Goal: Find specific page/section: Find specific page/section

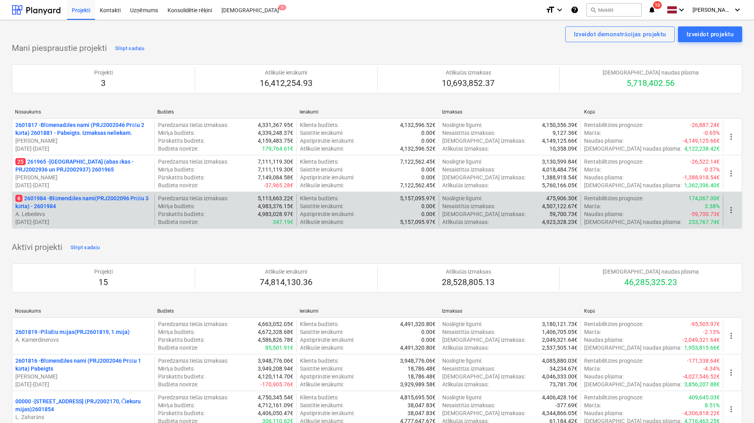
click at [67, 198] on p "6 2601984 - Blūmendāles nami(PRJ2002096 Prūšu 3 kārta) - 2601984" at bounding box center [83, 202] width 136 height 16
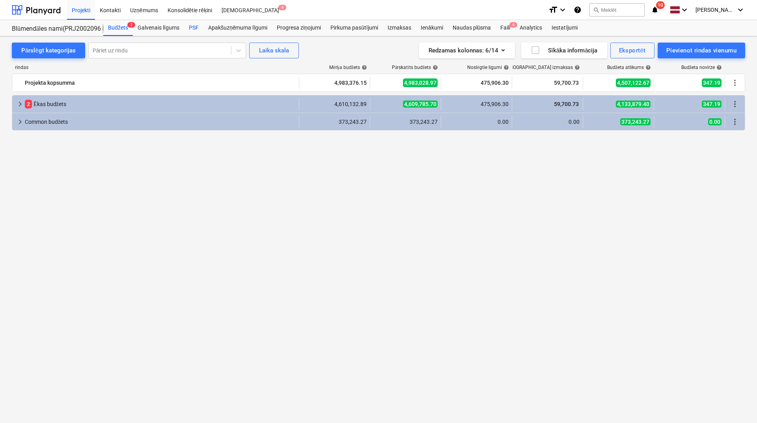
click at [193, 24] on div "PSF" at bounding box center [193, 28] width 19 height 16
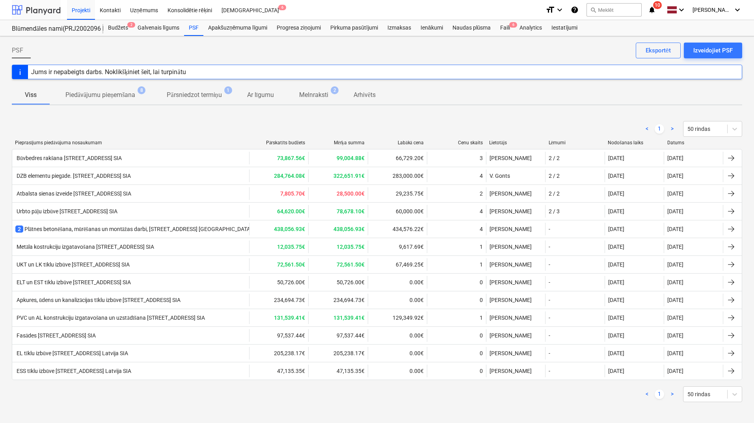
click at [54, 7] on div at bounding box center [36, 10] width 49 height 20
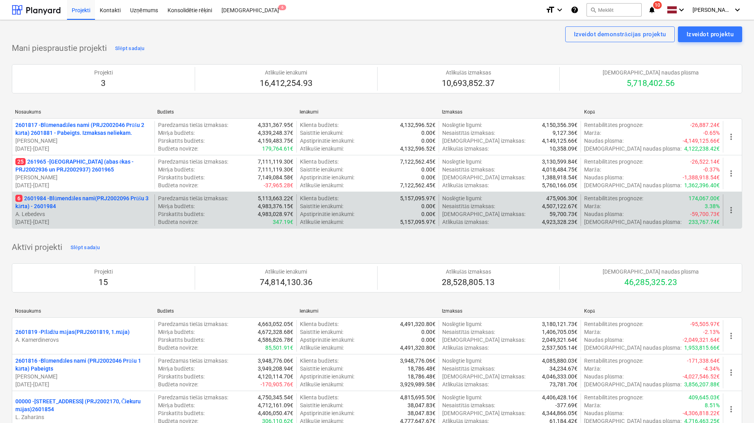
click at [91, 200] on p "6 2601984 - Blūmendāles nami(PRJ2002096 Prūšu 3 kārta) - 2601984" at bounding box center [83, 202] width 136 height 16
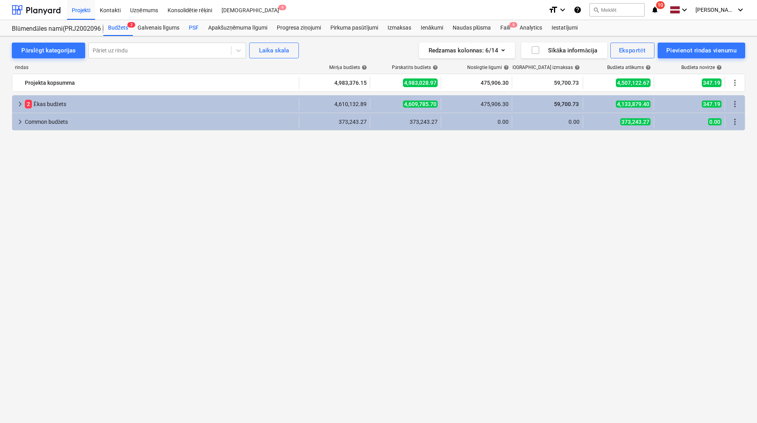
click at [190, 27] on div "PSF" at bounding box center [193, 28] width 19 height 16
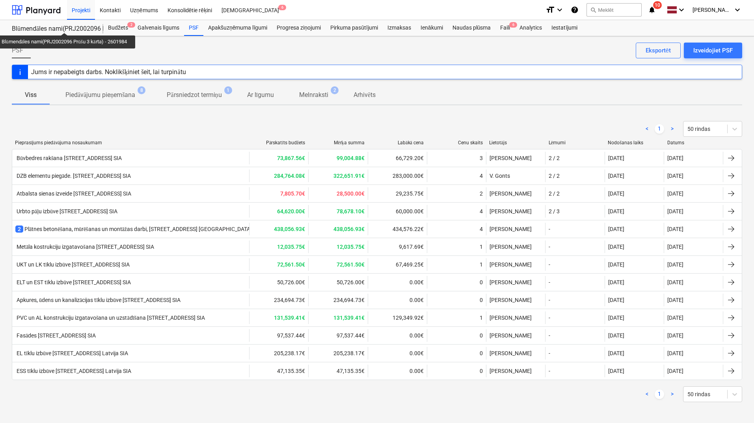
click at [67, 26] on div "Blūmendāles nami(PRJ2002096 Prūšu 3 kārta) - 2601984" at bounding box center [53, 29] width 82 height 8
click at [55, 11] on div at bounding box center [36, 10] width 49 height 20
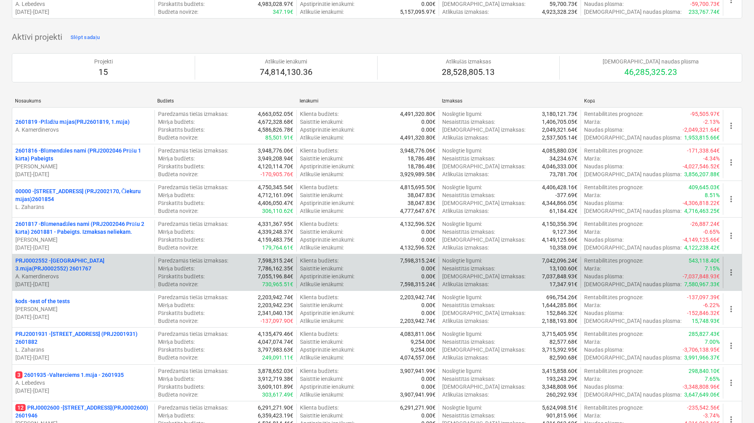
scroll to position [105, 0]
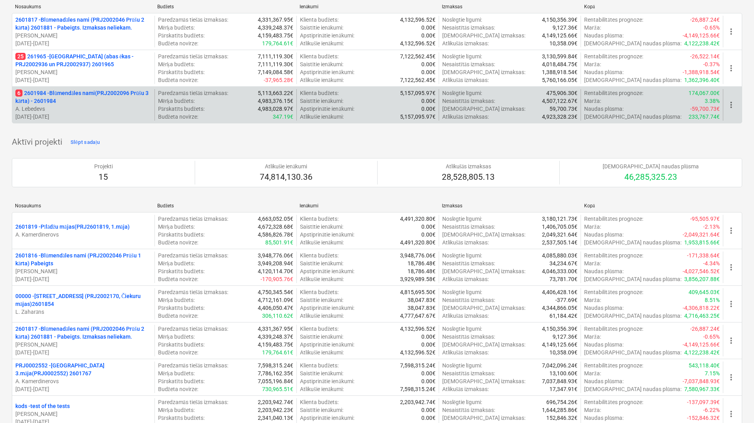
click at [81, 93] on p "6 2601984 - Blūmendāles nami(PRJ2002096 Prūšu 3 kārta) - 2601984" at bounding box center [83, 97] width 136 height 16
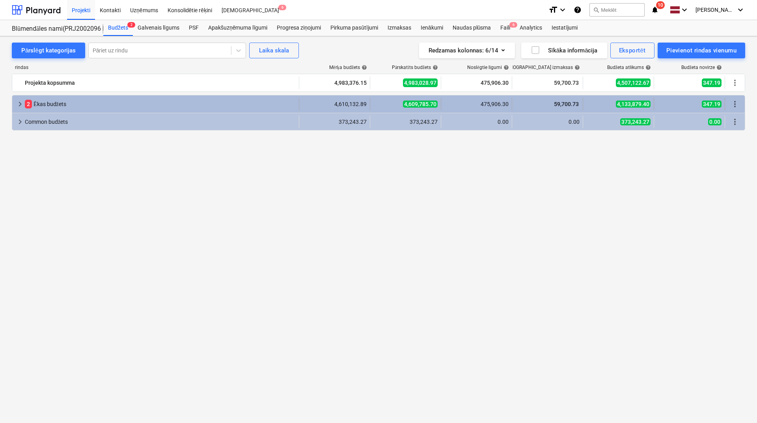
click at [20, 102] on span "keyboard_arrow_right" at bounding box center [19, 103] width 9 height 9
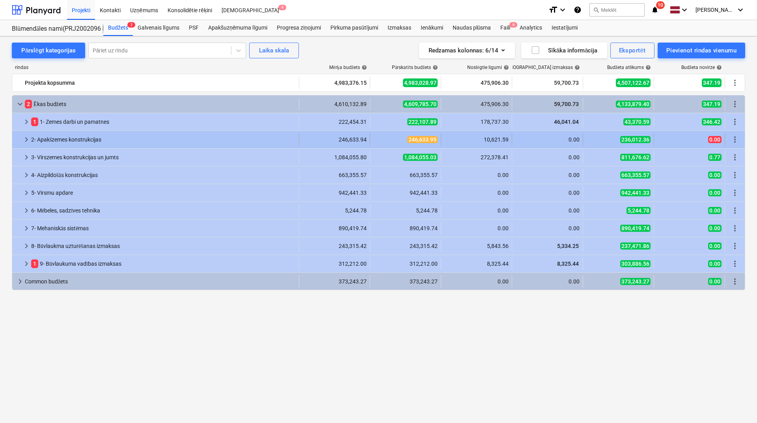
click at [24, 138] on span "keyboard_arrow_right" at bounding box center [26, 139] width 9 height 9
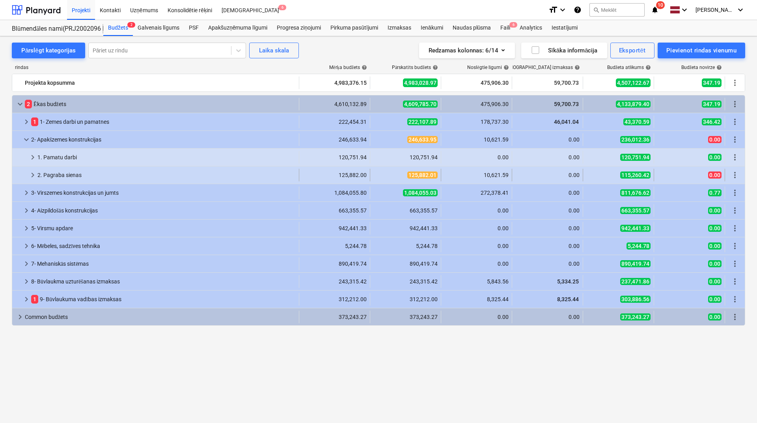
click at [31, 176] on span "keyboard_arrow_right" at bounding box center [32, 174] width 9 height 9
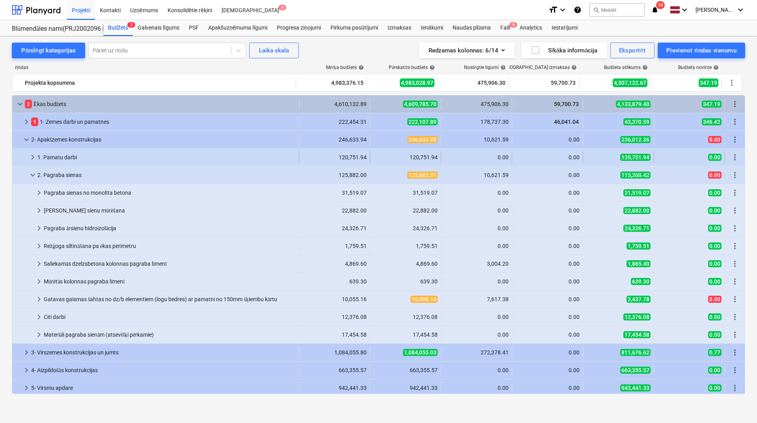
click at [30, 157] on span "keyboard_arrow_right" at bounding box center [32, 157] width 9 height 9
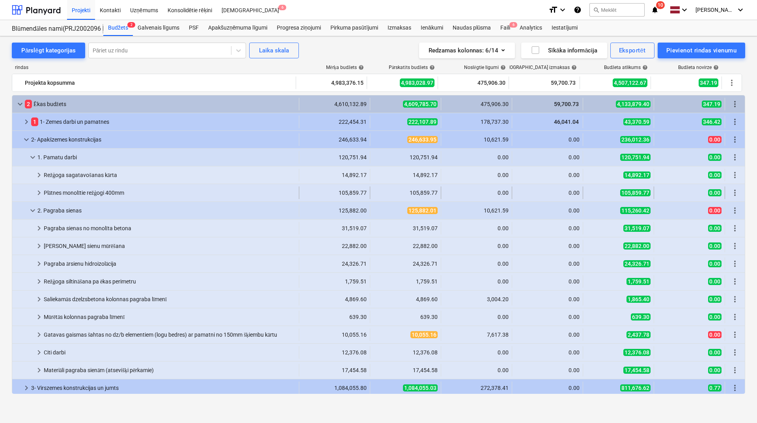
click at [39, 192] on span "keyboard_arrow_right" at bounding box center [38, 192] width 9 height 9
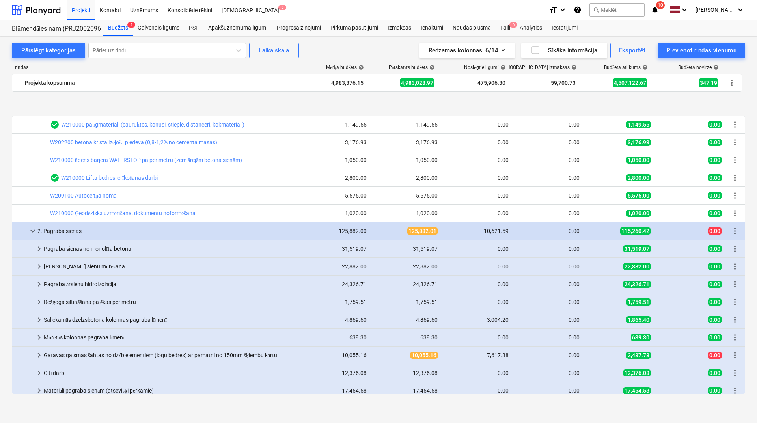
scroll to position [263, 0]
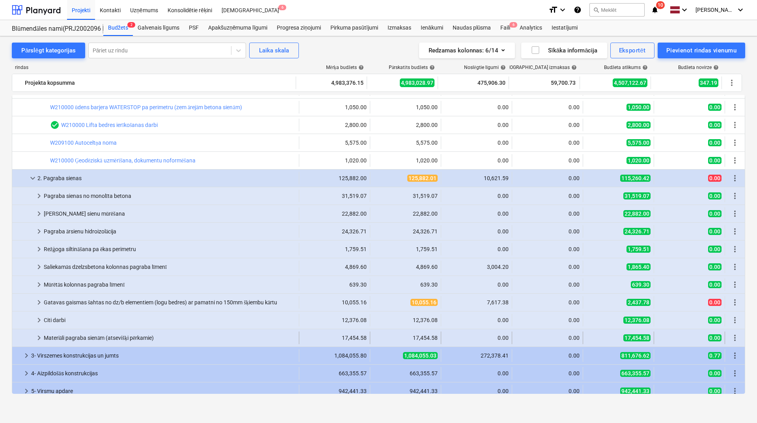
click at [40, 338] on span "keyboard_arrow_right" at bounding box center [38, 337] width 9 height 9
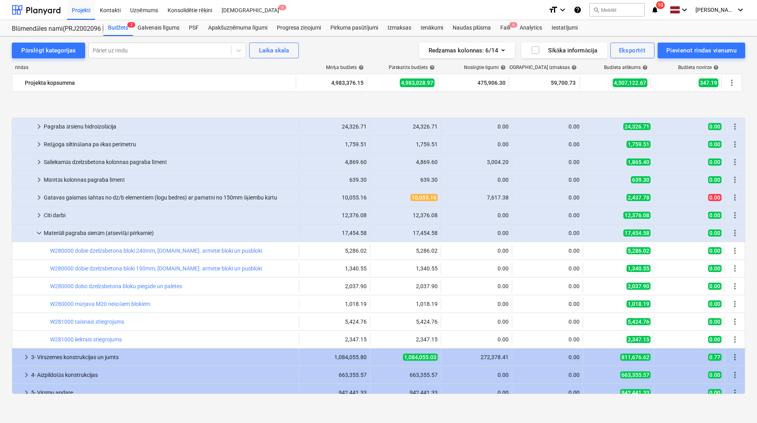
scroll to position [420, 0]
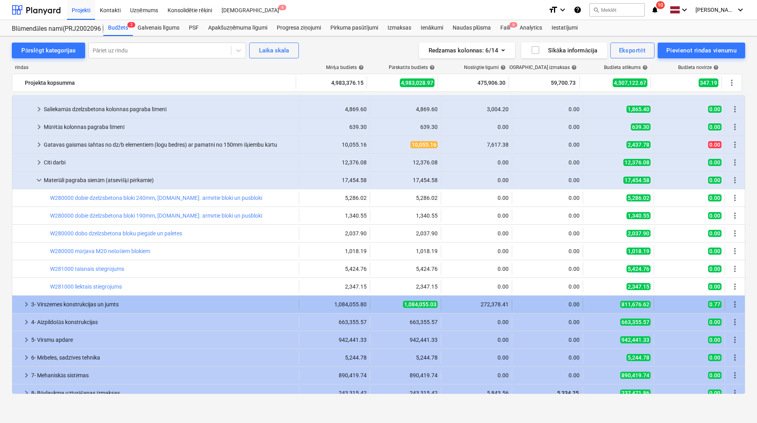
click at [23, 301] on span "keyboard_arrow_right" at bounding box center [26, 303] width 9 height 9
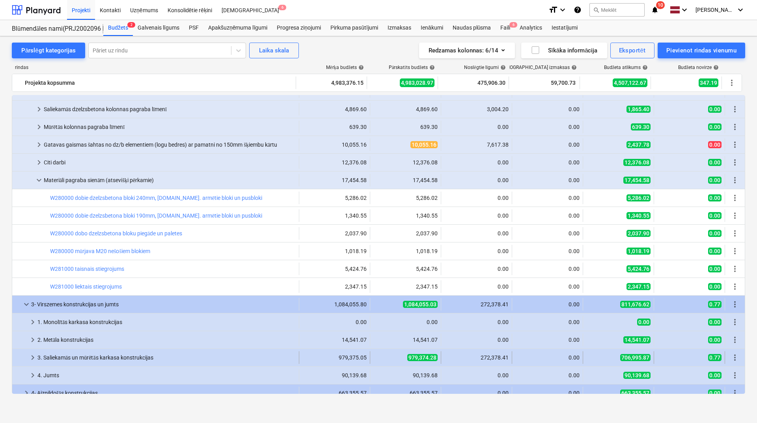
click at [36, 354] on span "keyboard_arrow_right" at bounding box center [32, 357] width 9 height 9
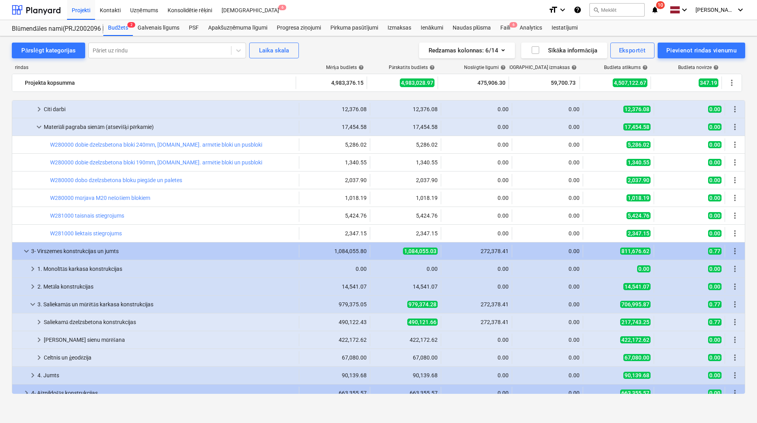
scroll to position [525, 0]
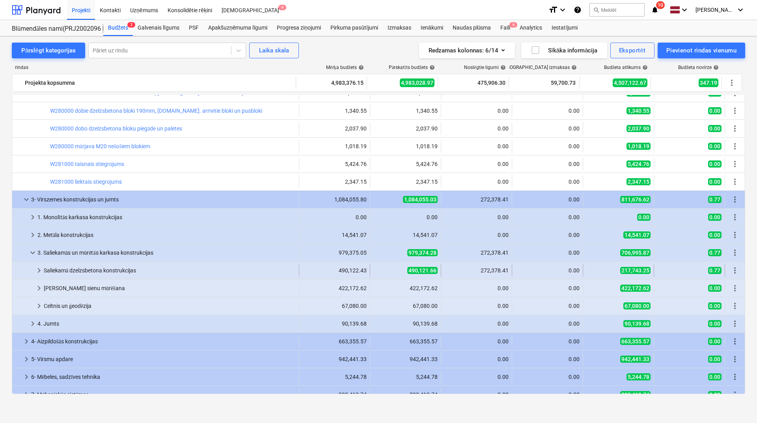
click at [37, 272] on span "keyboard_arrow_right" at bounding box center [38, 270] width 9 height 9
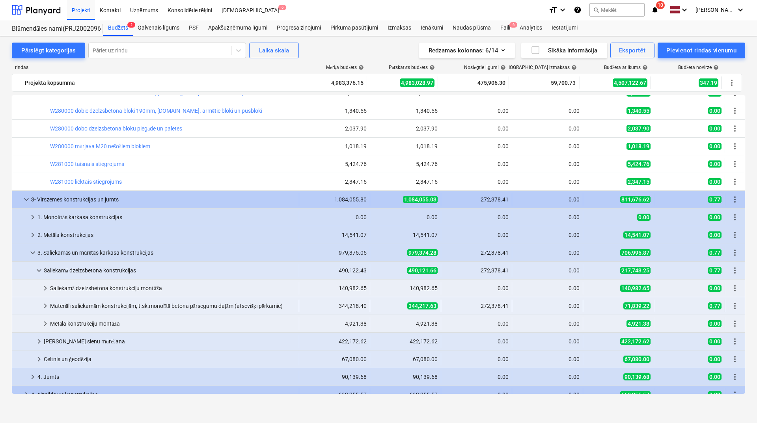
click at [44, 306] on span "keyboard_arrow_right" at bounding box center [45, 305] width 9 height 9
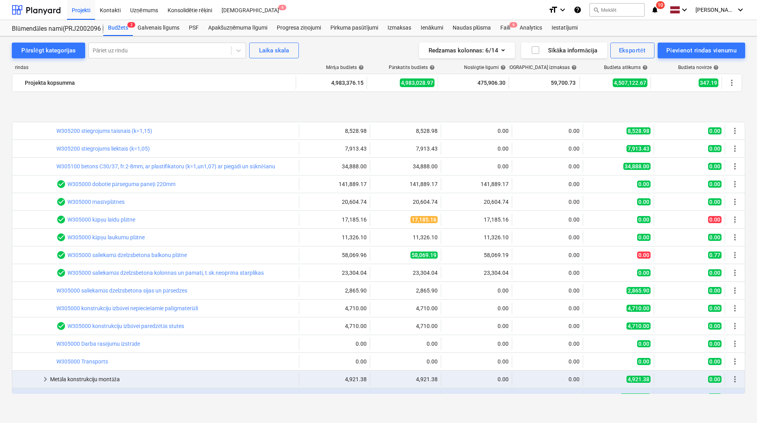
scroll to position [788, 0]
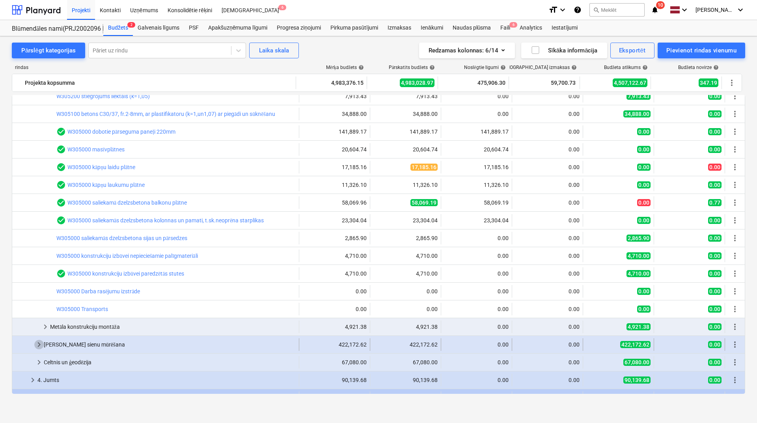
click at [39, 344] on span "keyboard_arrow_right" at bounding box center [38, 344] width 9 height 9
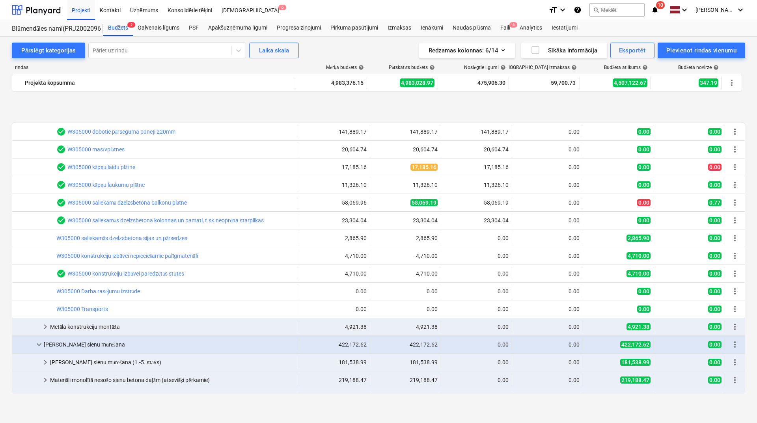
scroll to position [841, 0]
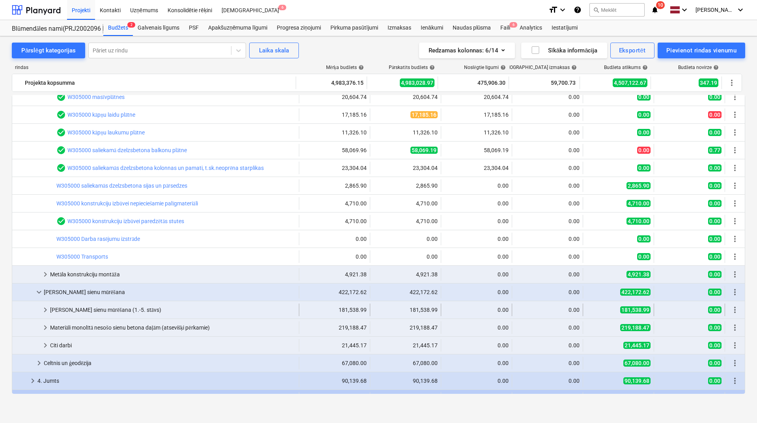
click at [44, 309] on span "keyboard_arrow_right" at bounding box center [45, 309] width 9 height 9
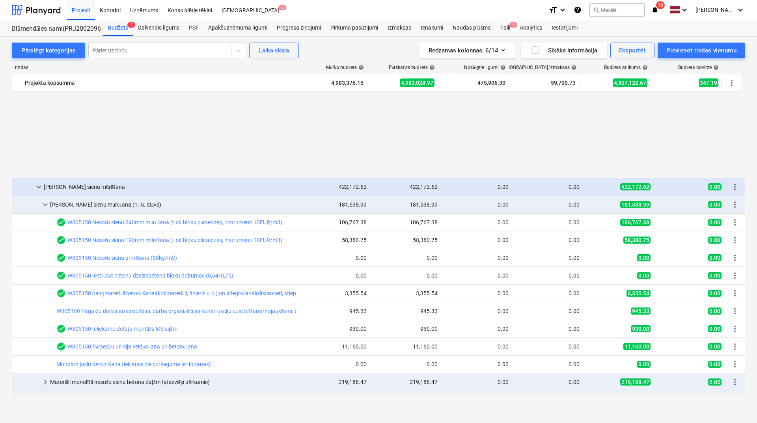
scroll to position [1051, 0]
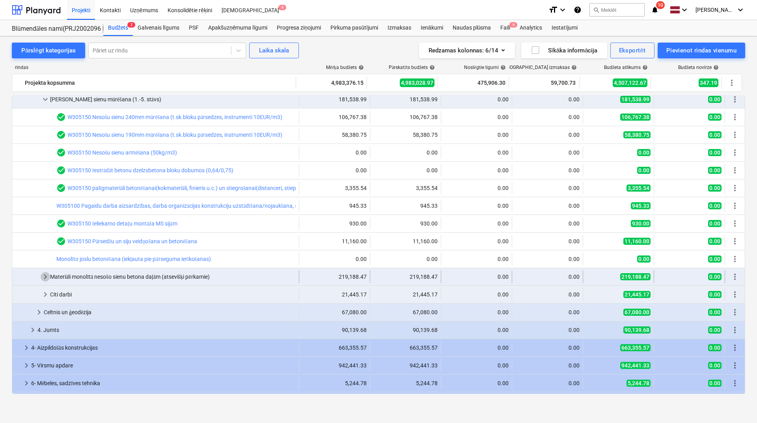
click at [43, 276] on span "keyboard_arrow_right" at bounding box center [45, 276] width 9 height 9
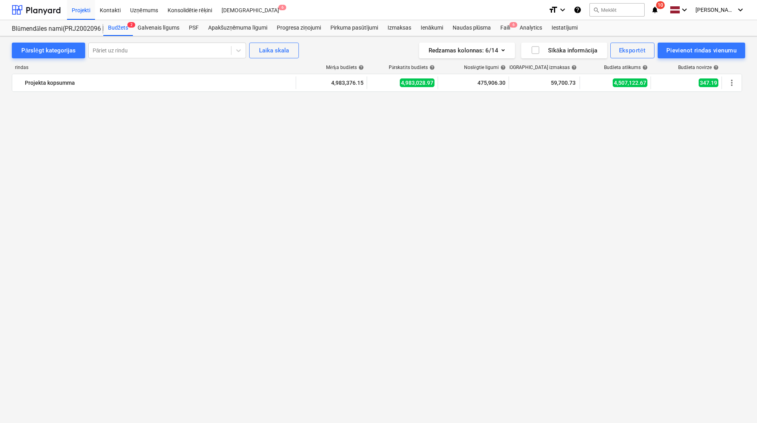
scroll to position [0, 0]
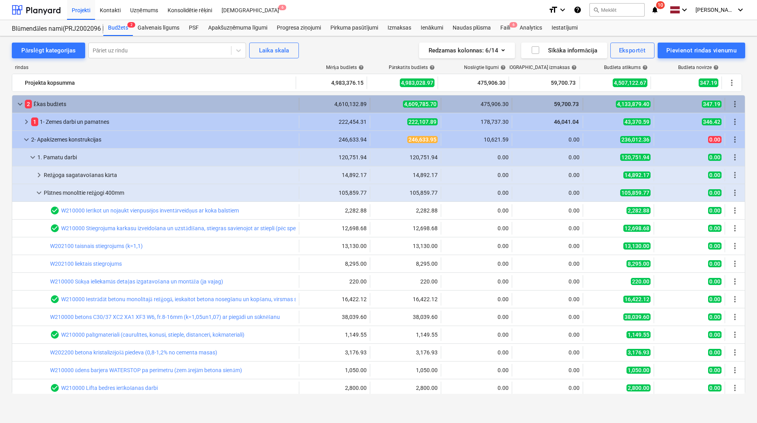
click at [23, 103] on span "keyboard_arrow_down" at bounding box center [19, 103] width 9 height 9
